Goal: Information Seeking & Learning: Check status

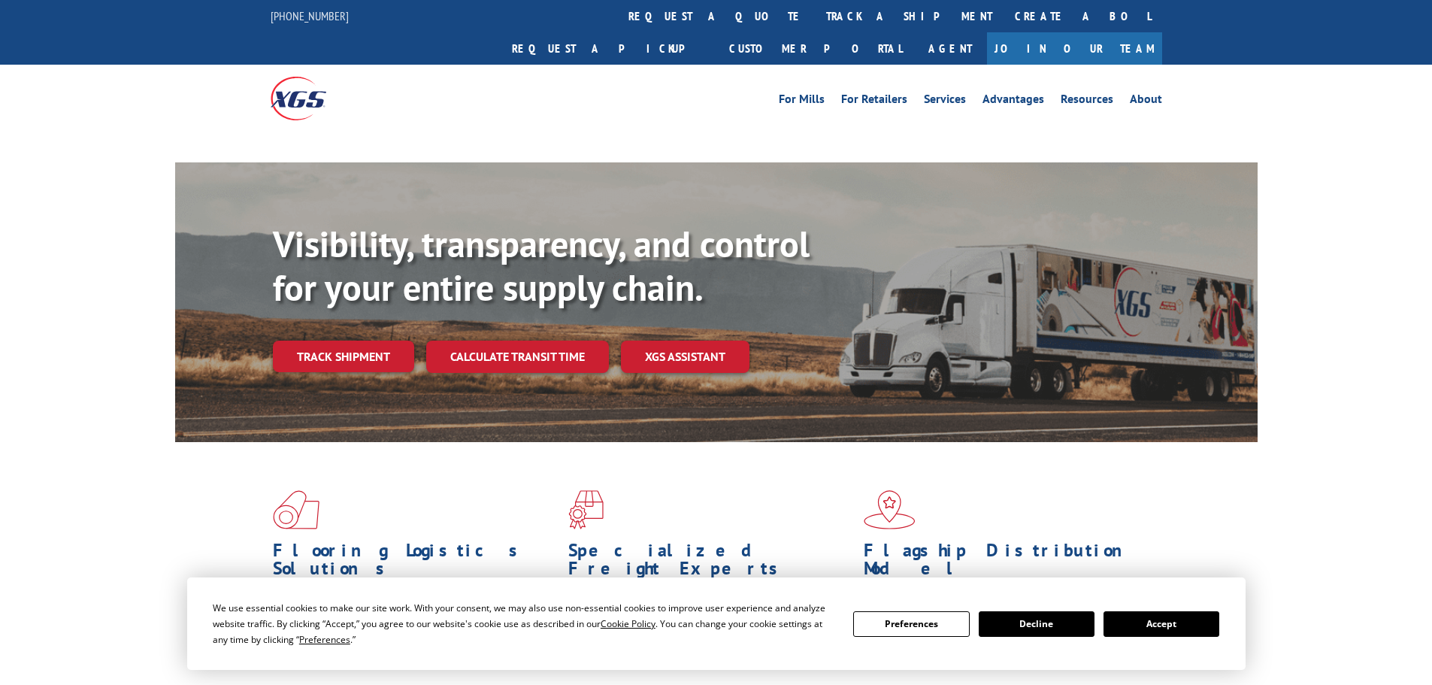
click at [1146, 626] on button "Accept" at bounding box center [1161, 624] width 116 height 26
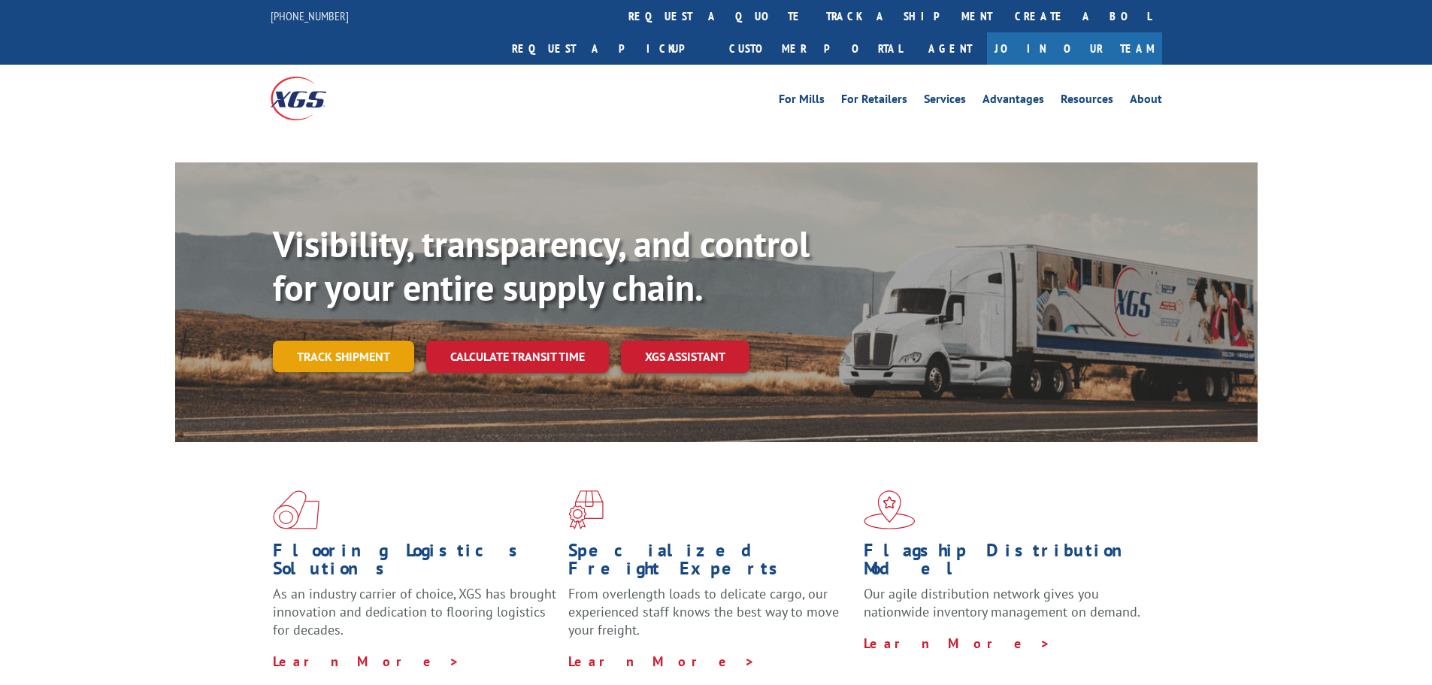
click at [340, 340] on link "Track shipment" at bounding box center [343, 356] width 141 height 32
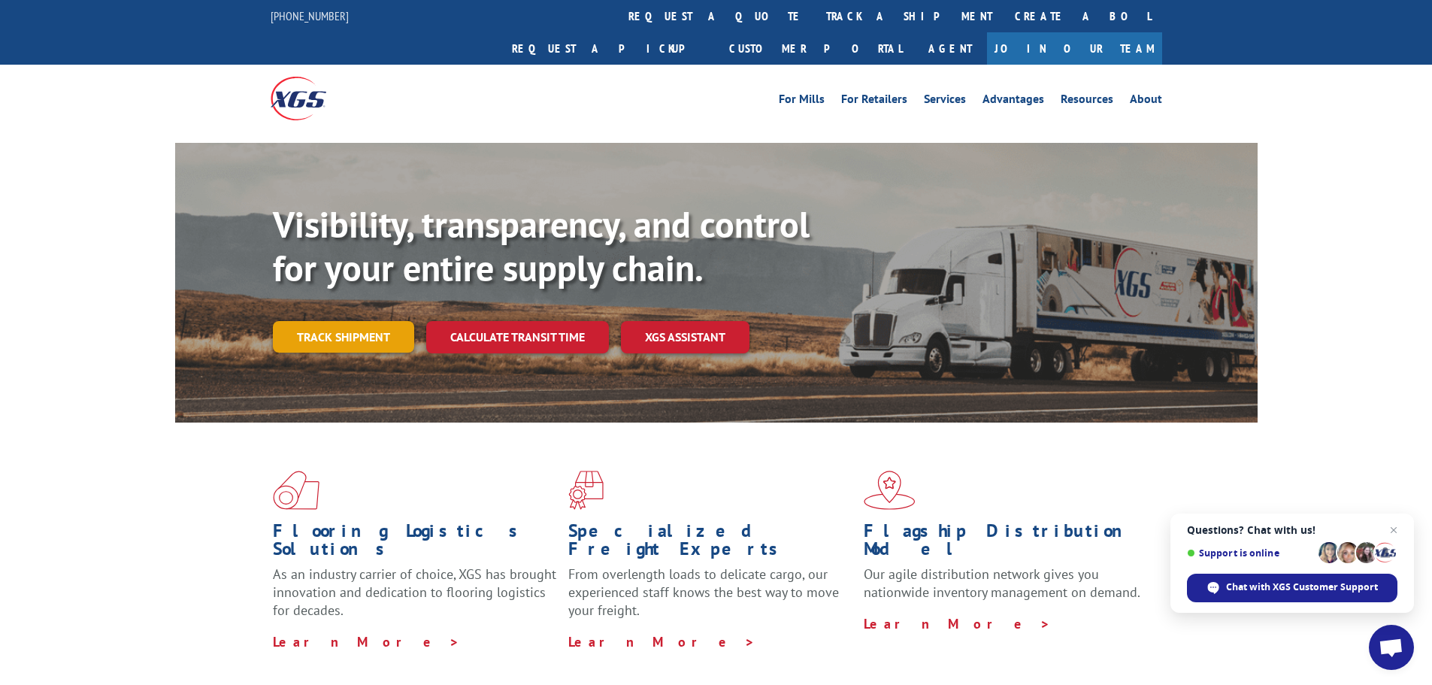
click at [365, 321] on link "Track shipment" at bounding box center [343, 337] width 141 height 32
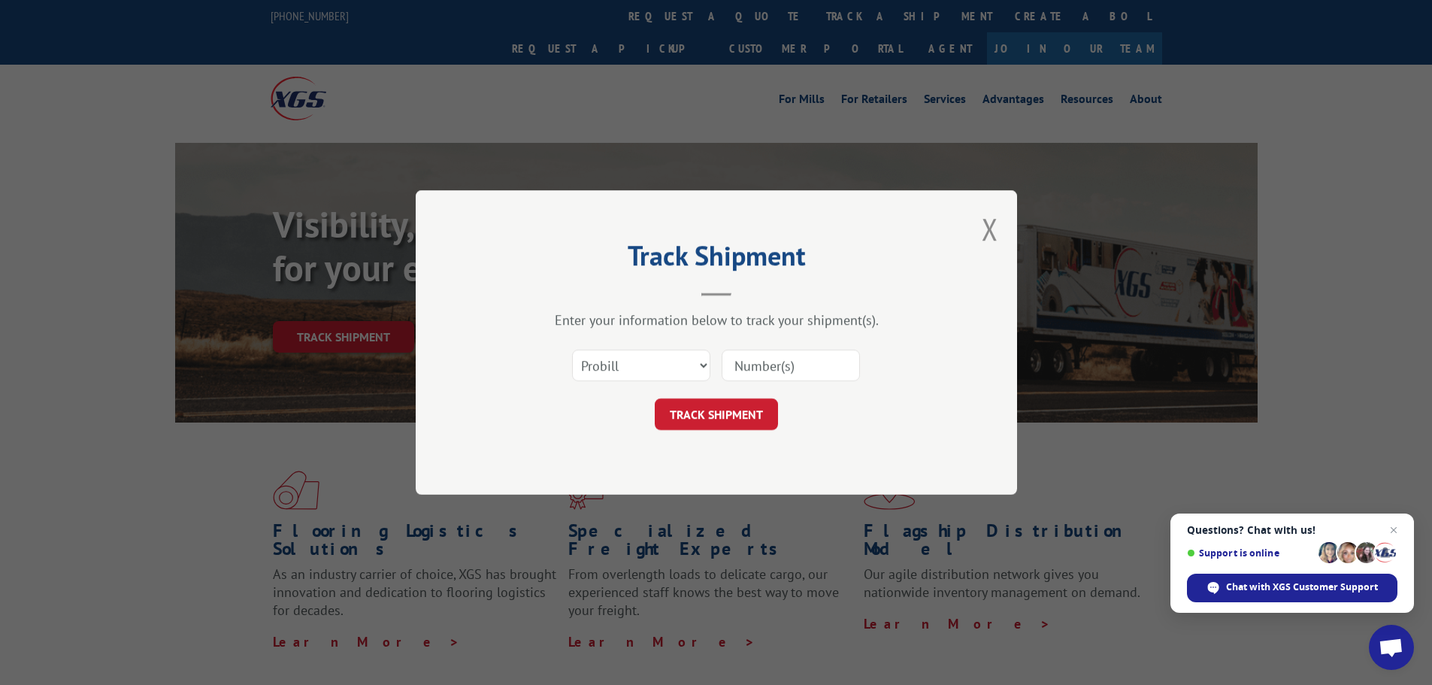
click at [769, 370] on input at bounding box center [790, 365] width 138 height 32
type input "17672396"
click button "TRACK SHIPMENT" at bounding box center [716, 414] width 123 height 32
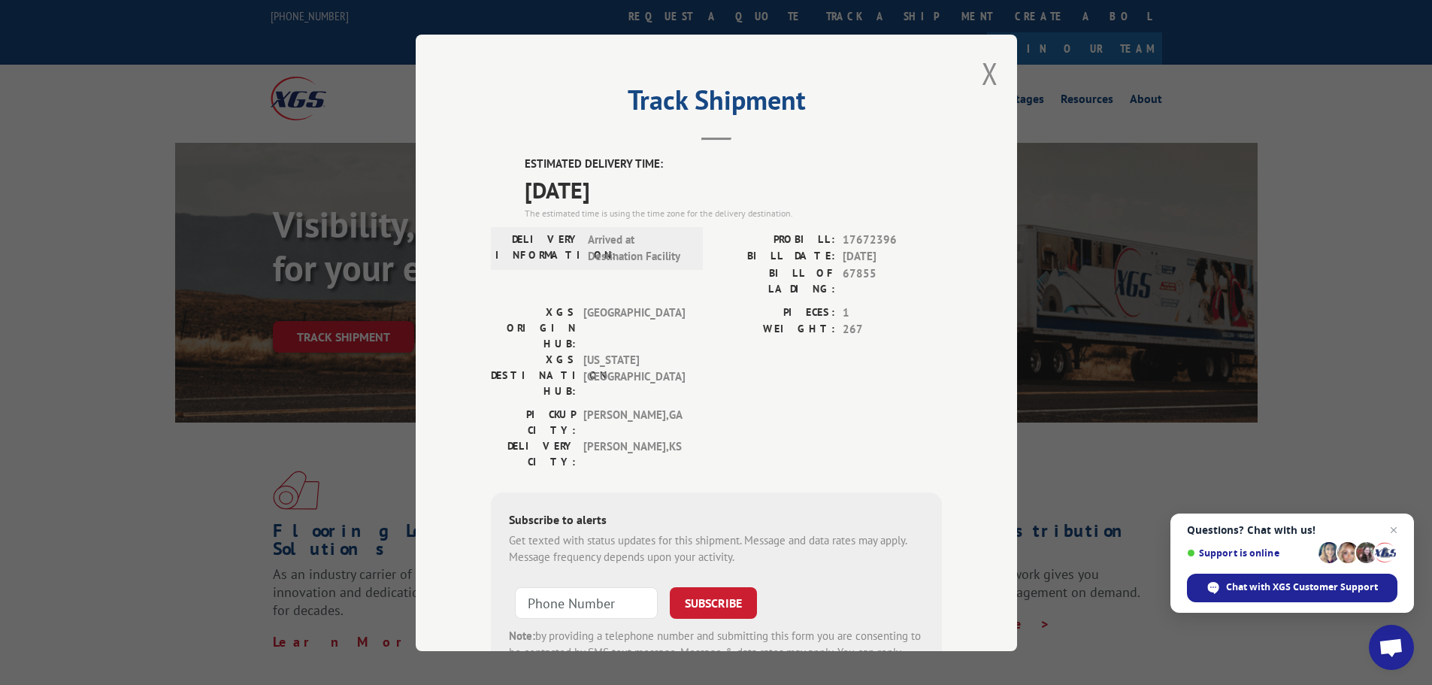
click at [607, 247] on span "Arrived at Destination Facility" at bounding box center [638, 248] width 101 height 34
click at [594, 256] on span "Arrived at Destination Facility" at bounding box center [638, 248] width 101 height 34
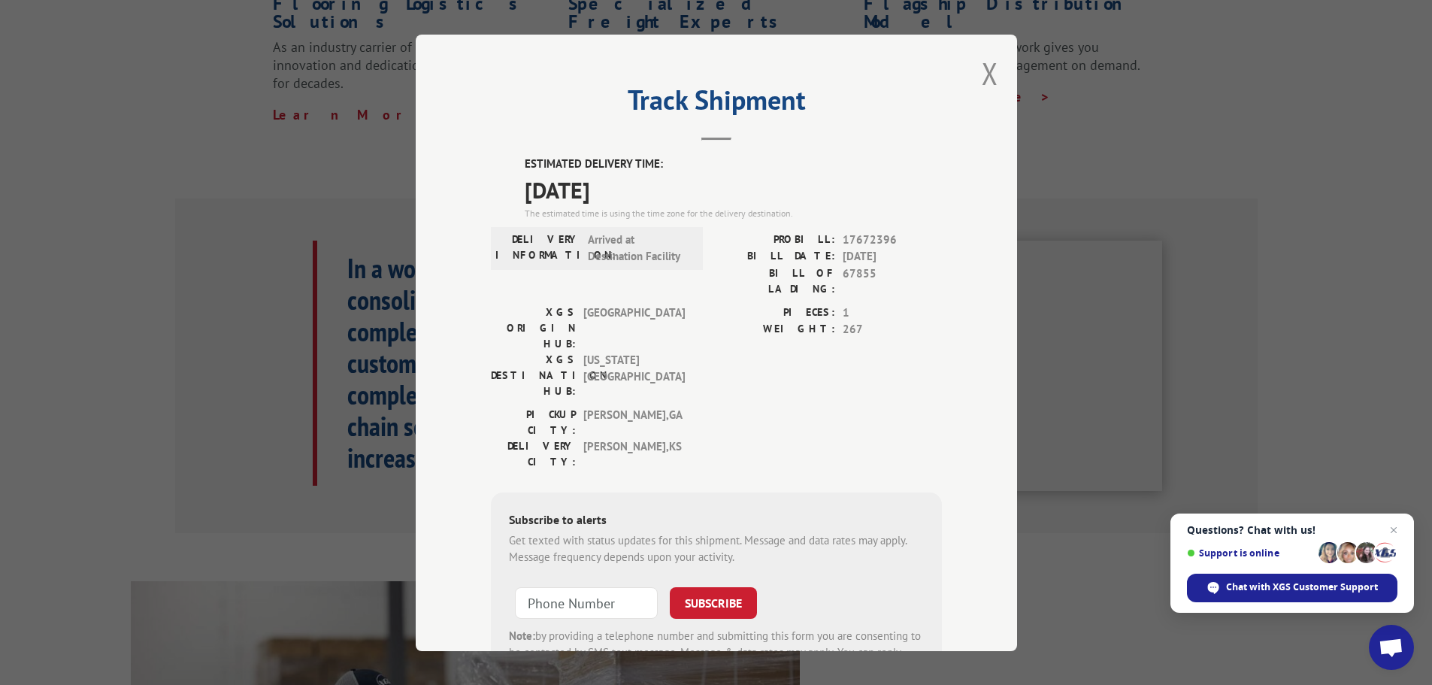
scroll to position [526, 0]
click at [987, 70] on button "Close modal" at bounding box center [989, 73] width 17 height 40
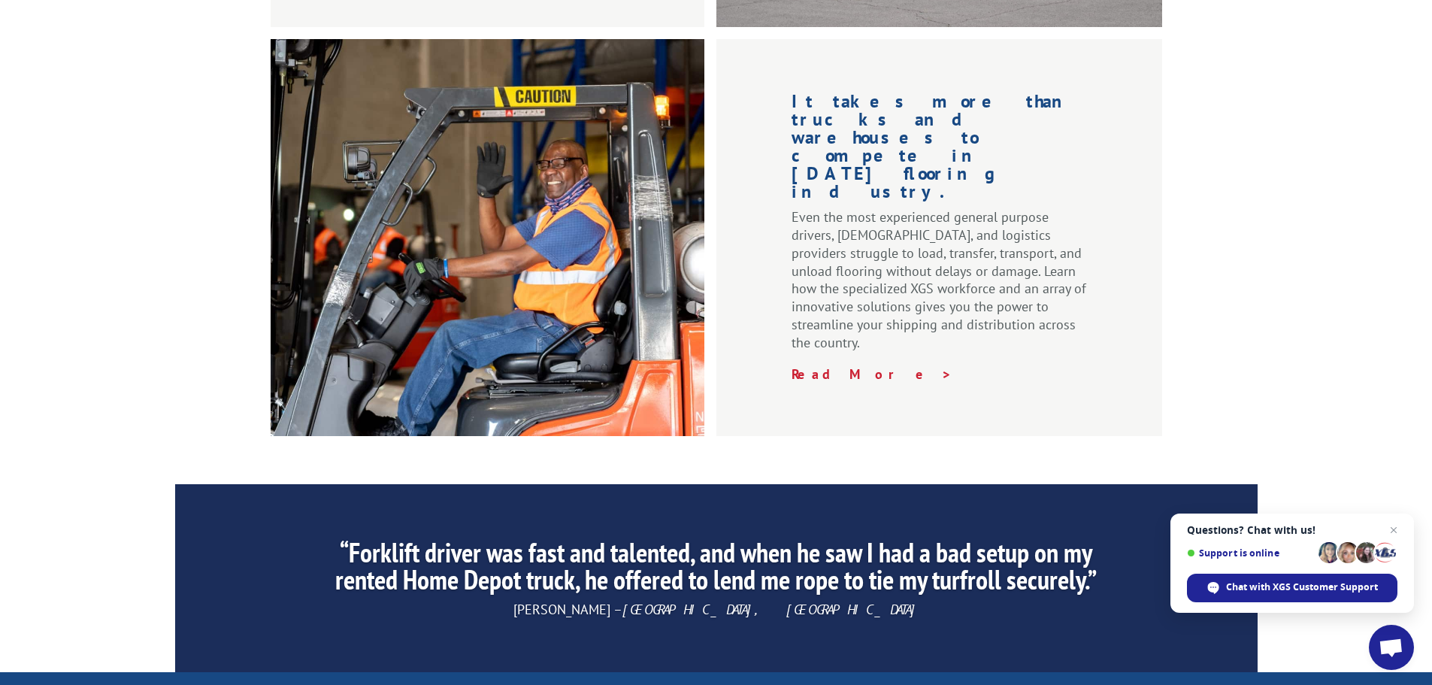
scroll to position [1954, 0]
